Goal: Information Seeking & Learning: Learn about a topic

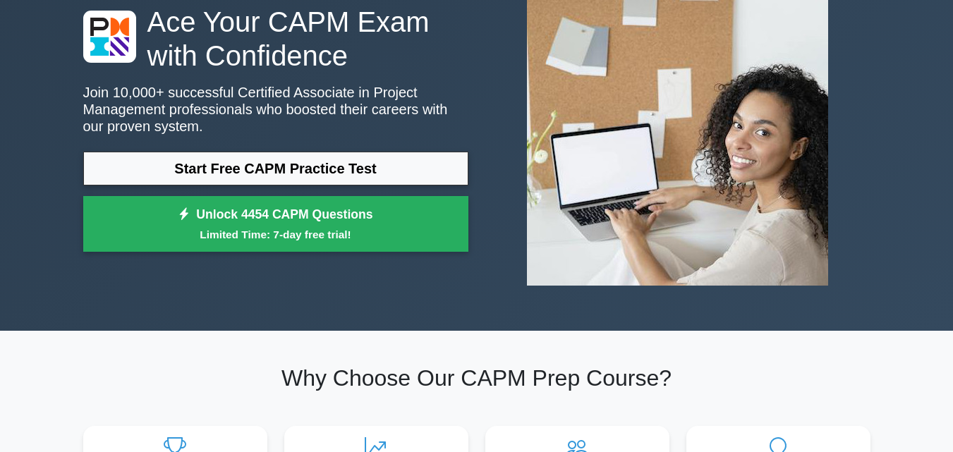
scroll to position [141, 0]
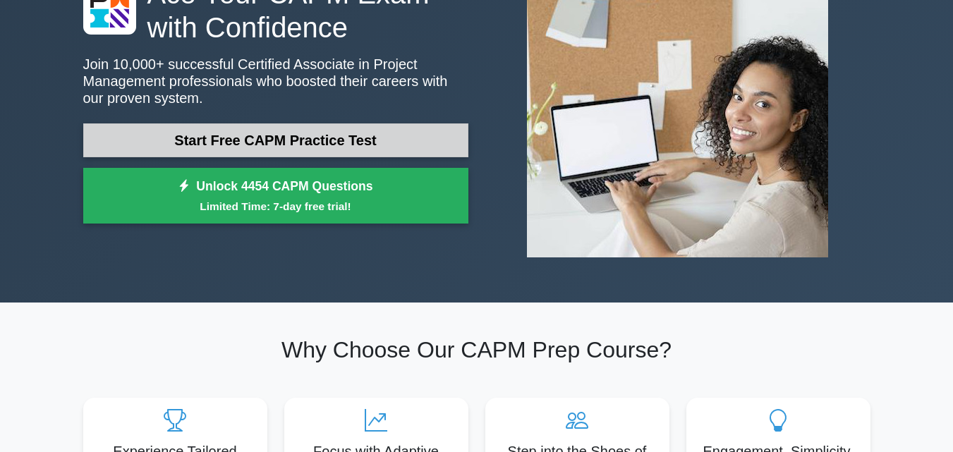
click at [387, 138] on link "Start Free CAPM Practice Test" at bounding box center [275, 140] width 385 height 34
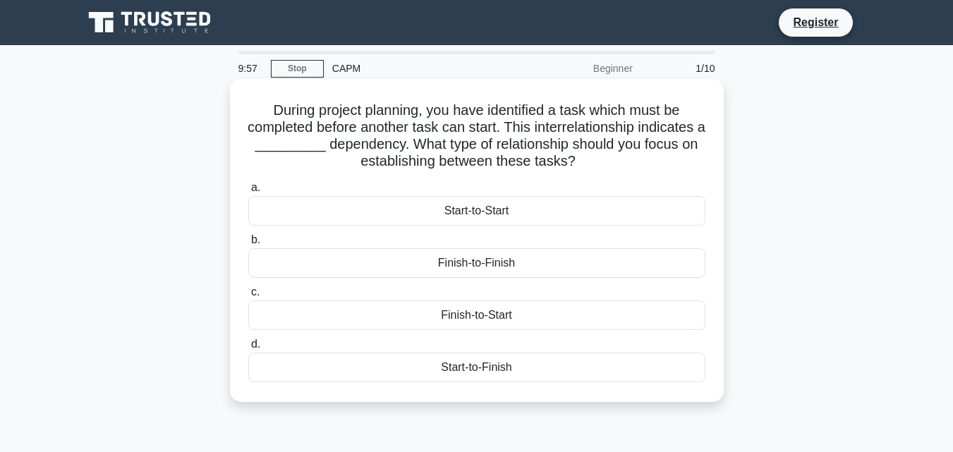
click at [351, 167] on h5 "During project planning, you have identified a task which must be completed bef…" at bounding box center [477, 136] width 460 height 69
click at [317, 215] on div "Start-to-Start" at bounding box center [476, 211] width 457 height 30
click at [248, 193] on input "a. Start-to-Start" at bounding box center [248, 187] width 0 height 9
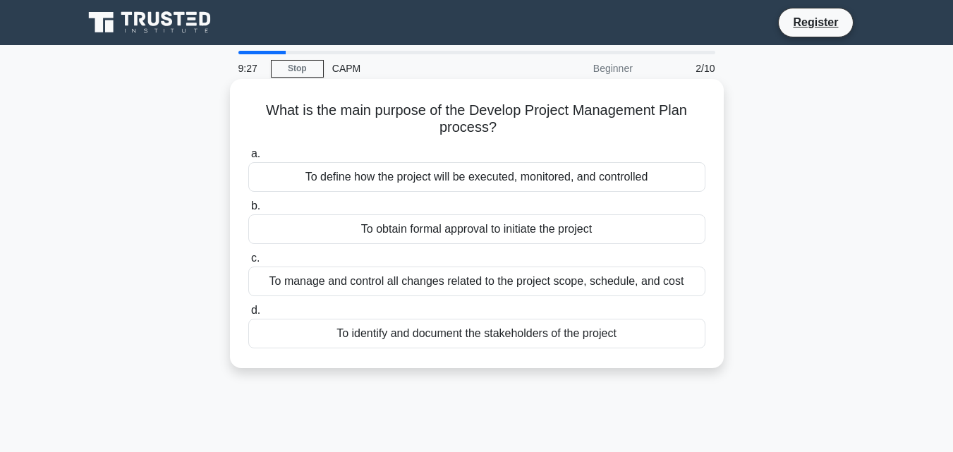
click at [310, 227] on div "To obtain formal approval to initiate the project" at bounding box center [476, 229] width 457 height 30
click at [248, 211] on input "b. To obtain formal approval to initiate the project" at bounding box center [248, 206] width 0 height 9
